Goal: Task Accomplishment & Management: Manage account settings

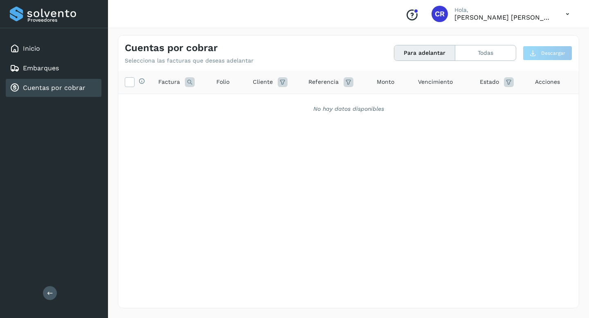
click at [66, 96] on div "Cuentas por cobrar" at bounding box center [54, 88] width 96 height 18
click at [67, 52] on div "Inicio" at bounding box center [54, 49] width 96 height 18
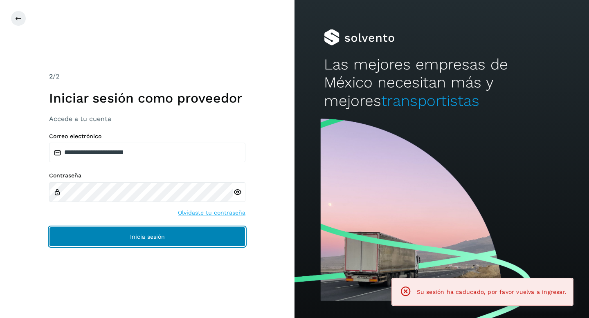
click at [145, 241] on button "Inicia sesión" at bounding box center [147, 237] width 196 height 20
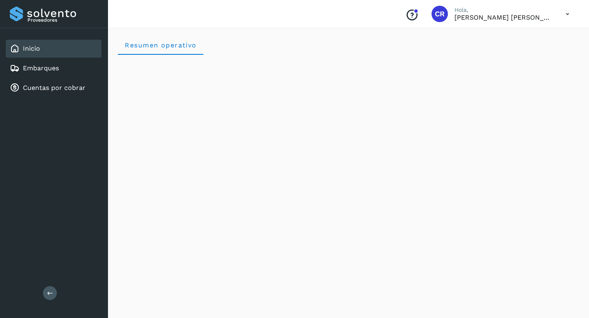
click at [50, 47] on div "Inicio" at bounding box center [54, 49] width 96 height 18
click at [67, 90] on link "Cuentas por cobrar" at bounding box center [54, 88] width 63 height 8
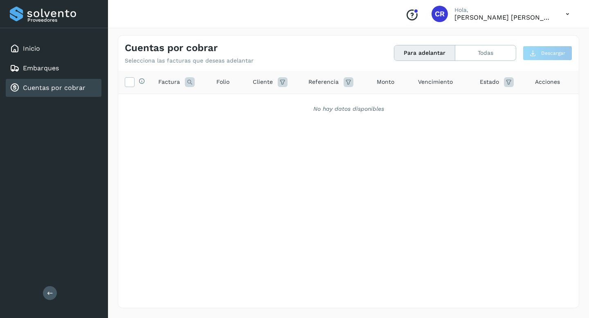
click at [67, 90] on link "Cuentas por cobrar" at bounding box center [54, 88] width 63 height 8
click at [65, 81] on div "Cuentas por cobrar" at bounding box center [54, 88] width 96 height 18
click at [65, 84] on link "Cuentas por cobrar" at bounding box center [54, 88] width 63 height 8
click at [415, 54] on button "Para adelantar" at bounding box center [424, 52] width 61 height 15
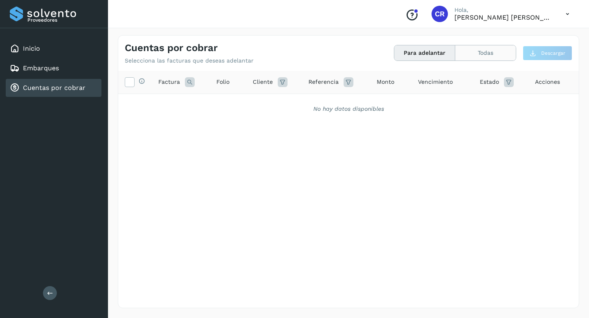
click at [468, 54] on button "Todas" at bounding box center [485, 52] width 61 height 15
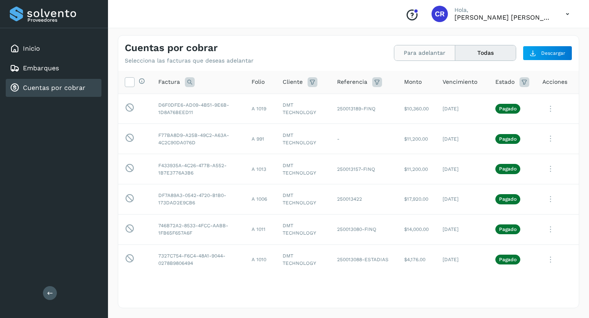
click at [455, 51] on button "Para adelantar" at bounding box center [485, 52] width 61 height 15
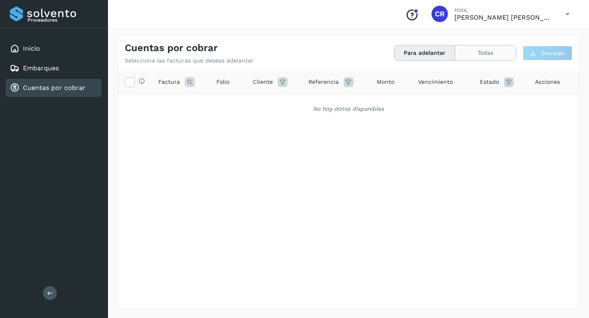
click at [474, 50] on button "Todas" at bounding box center [485, 52] width 61 height 15
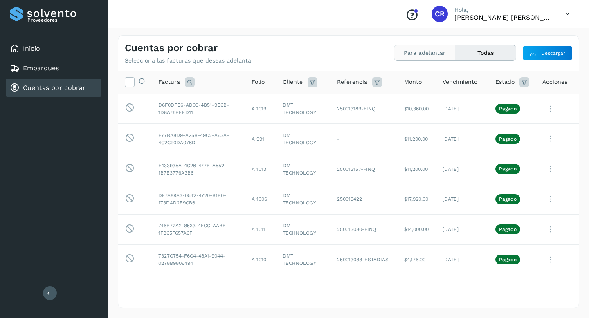
click at [455, 46] on button "Para adelantar" at bounding box center [485, 52] width 61 height 15
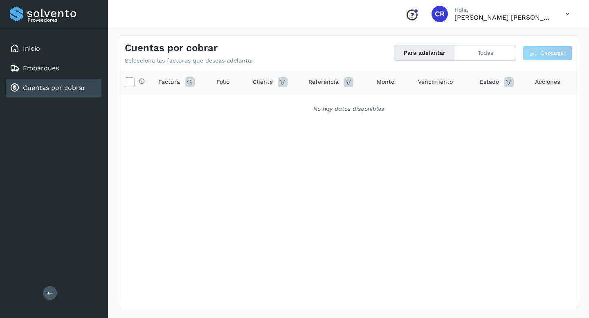
click at [69, 88] on link "Cuentas por cobrar" at bounding box center [54, 88] width 63 height 8
